Goal: Task Accomplishment & Management: Use online tool/utility

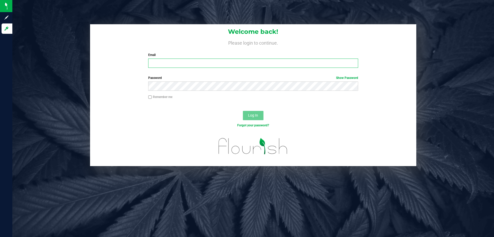
click at [263, 64] on input "Email" at bounding box center [253, 62] width 210 height 9
type input "[EMAIL_ADDRESS][DOMAIN_NAME]"
click at [243, 111] on button "Log In" at bounding box center [253, 115] width 21 height 9
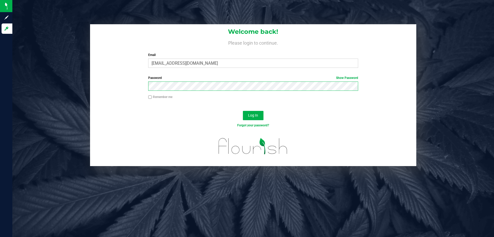
click at [243, 111] on button "Log In" at bounding box center [253, 115] width 21 height 9
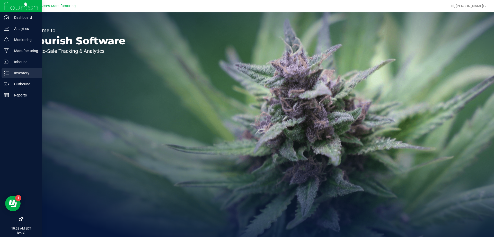
click at [37, 70] on div "Inventory" at bounding box center [22, 73] width 41 height 10
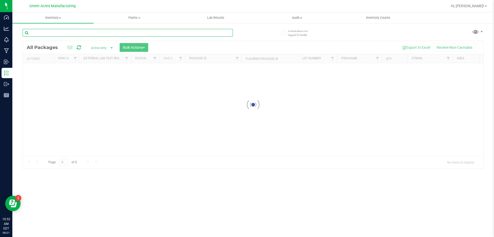
click at [131, 32] on input "text" at bounding box center [128, 33] width 210 height 8
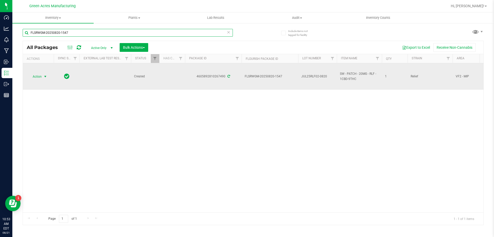
type input "FLSRWGM-20250820-1547"
click at [39, 77] on span "Action" at bounding box center [35, 76] width 14 height 7
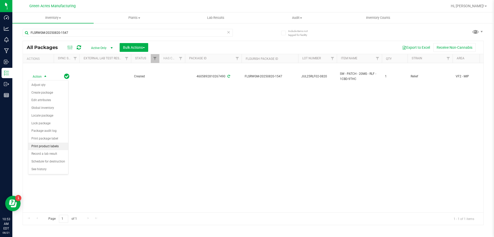
click at [58, 145] on li "Print product labels" at bounding box center [48, 146] width 40 height 8
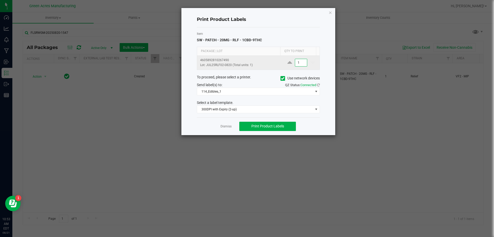
click at [299, 62] on input "1" at bounding box center [301, 62] width 12 height 7
click at [251, 86] on div "Send label(s) to:" at bounding box center [225, 84] width 65 height 5
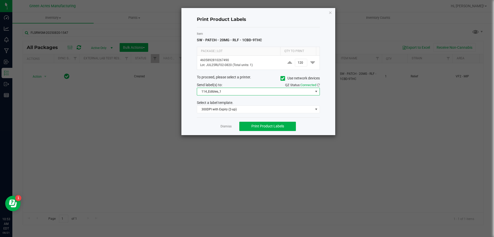
drag, startPoint x: 251, startPoint y: 88, endPoint x: 250, endPoint y: 93, distance: 4.6
click at [250, 92] on span "114_Edibles_1" at bounding box center [255, 91] width 116 height 7
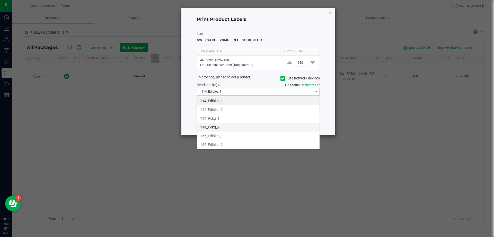
scroll to position [77, 0]
click at [240, 102] on li "252_PCKG_2" at bounding box center [258, 102] width 123 height 9
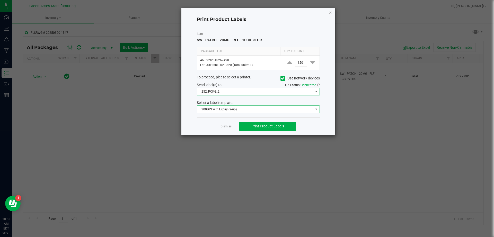
click at [271, 108] on span "300DPI with Expiry (2-up)" at bounding box center [255, 109] width 116 height 7
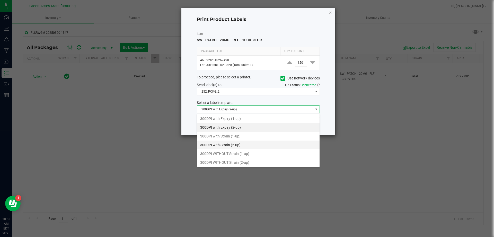
scroll to position [8, 123]
click at [259, 144] on li "300DPI with Strain (2-up)" at bounding box center [258, 144] width 123 height 9
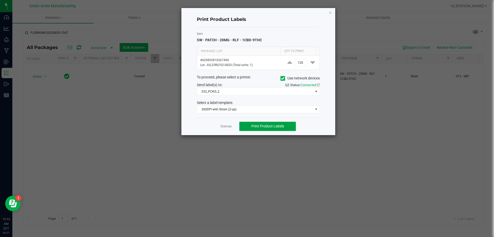
click at [273, 125] on span "Print Product Labels" at bounding box center [268, 126] width 33 height 4
drag, startPoint x: 451, startPoint y: 61, endPoint x: 438, endPoint y: 58, distance: 13.0
click at [451, 61] on ngb-modal-window "Print Product Labels Item SW - PATCH - 20MG - RLF - 1CBD-9THC Package | Lot Qty…" at bounding box center [249, 118] width 498 height 237
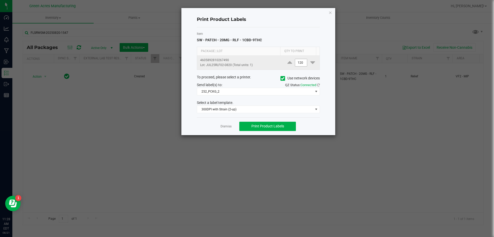
click at [300, 61] on input "120" at bounding box center [301, 62] width 12 height 7
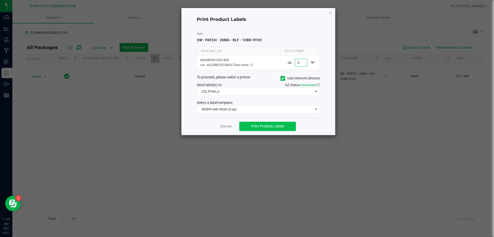
type input "6"
click at [273, 129] on button "Print Product Labels" at bounding box center [267, 126] width 57 height 9
click at [75, 144] on ngb-modal-window "Print Product Labels Item SW - PATCH - 20MG - RLF - 1CBD-9THC Package | Lot Qty…" at bounding box center [249, 118] width 498 height 237
click at [328, 11] on div "Print Product Labels Item SW - PATCH - 20MG - RLF - 1CBD-9THC Package | Lot Qty…" at bounding box center [259, 71] width 154 height 127
click at [332, 11] on icon "button" at bounding box center [331, 12] width 4 height 6
